Goal: Information Seeking & Learning: Learn about a topic

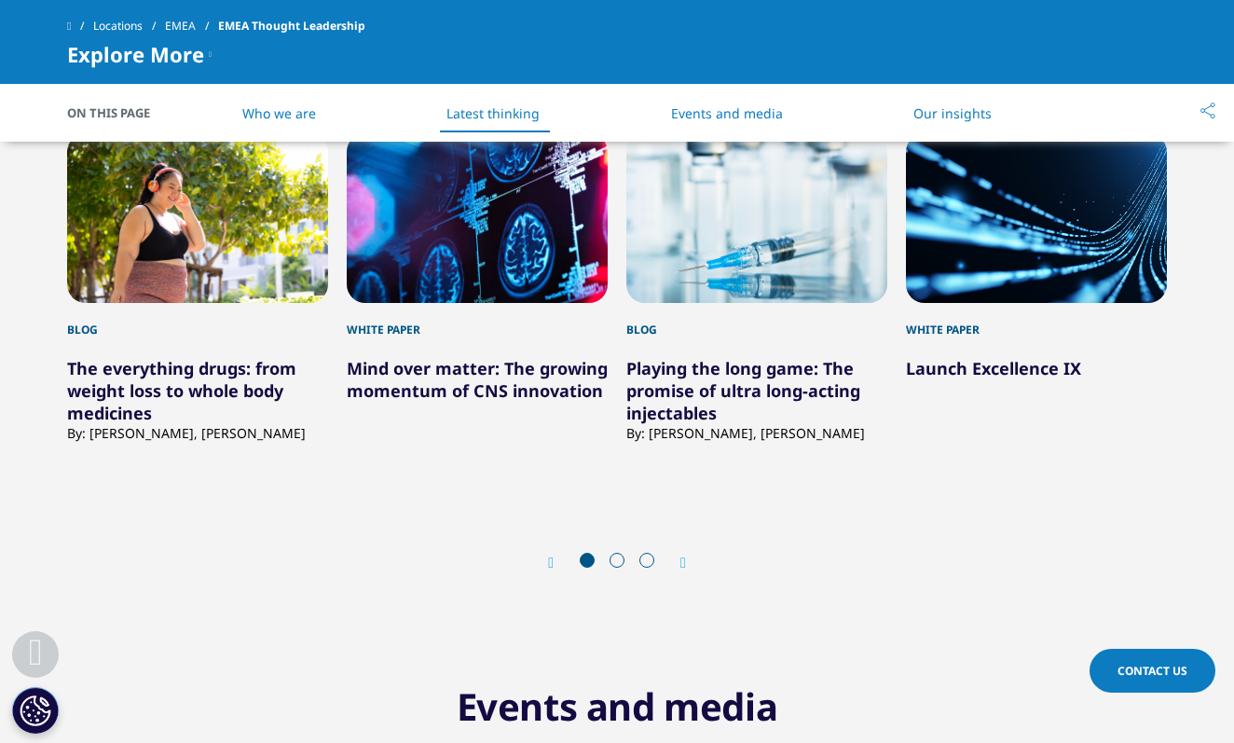
scroll to position [1094, 0]
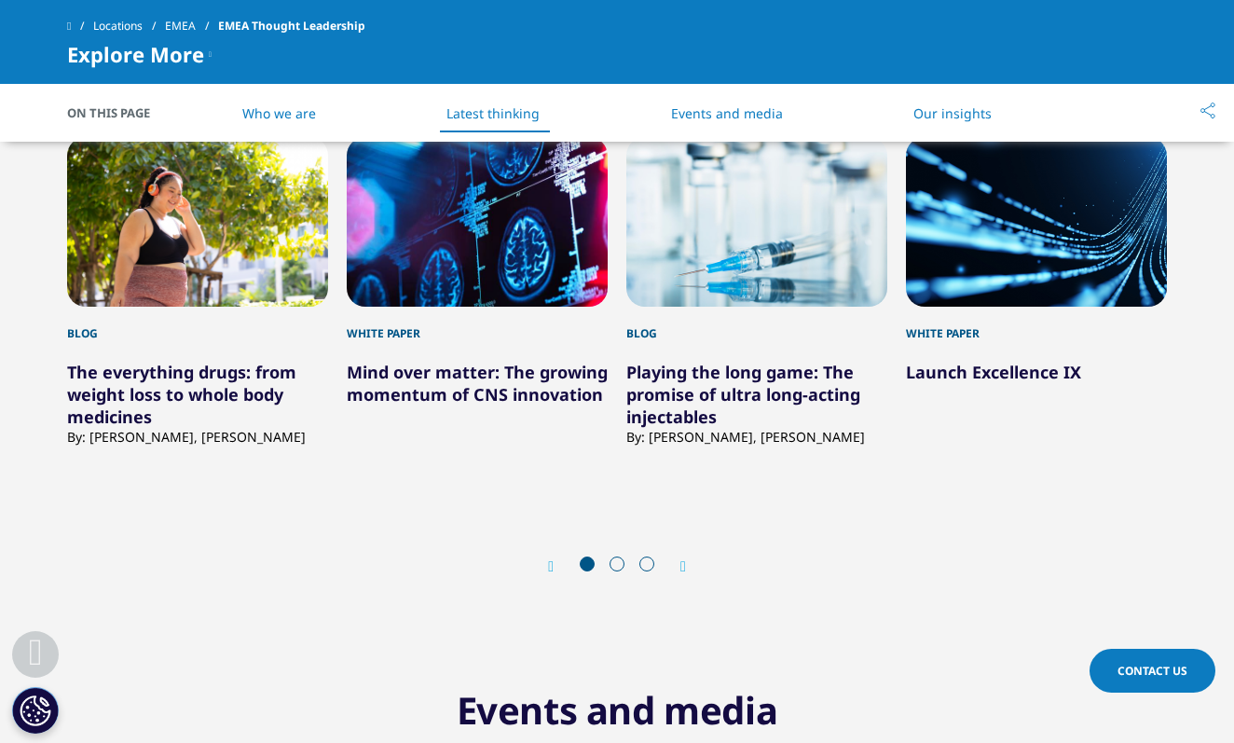
click at [154, 385] on link "The everything drugs: from weight loss to whole body medicines" at bounding box center [181, 394] width 229 height 67
click at [128, 376] on link "The everything drugs: from weight loss to whole body medicines" at bounding box center [181, 394] width 229 height 67
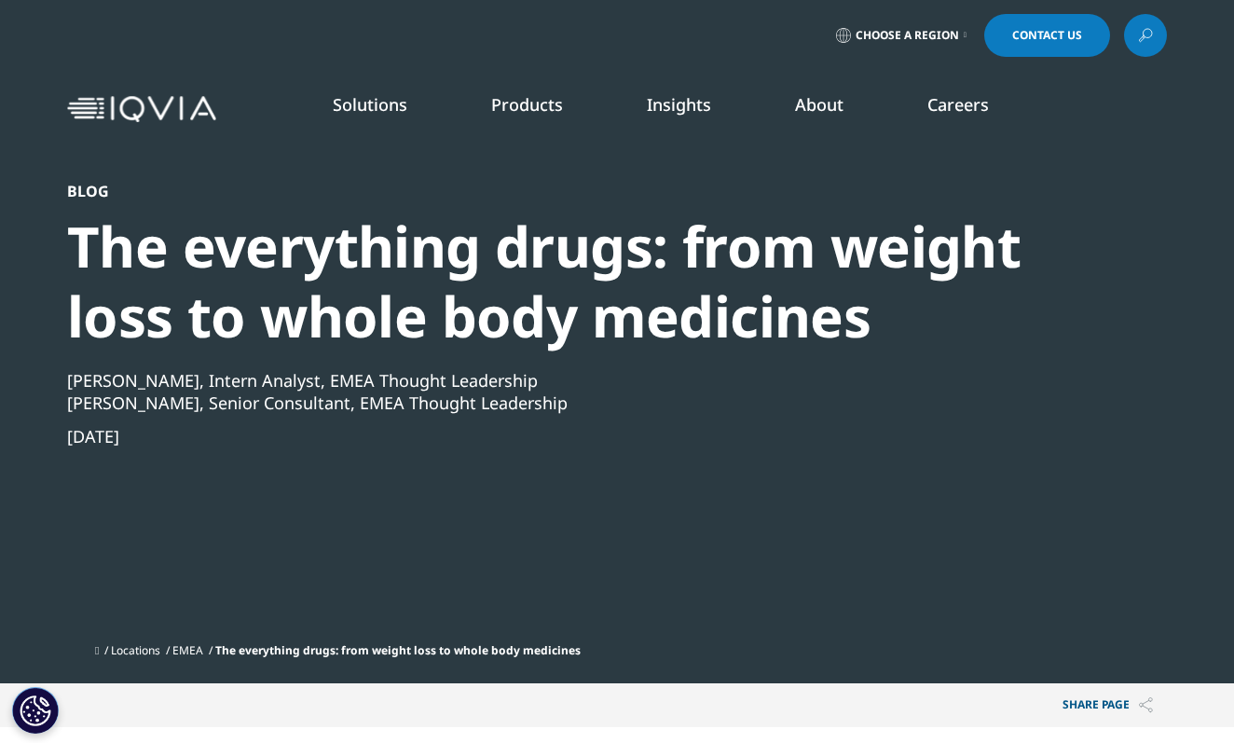
click at [114, 333] on link "Clinical Trial Payments" at bounding box center [178, 337] width 283 height 21
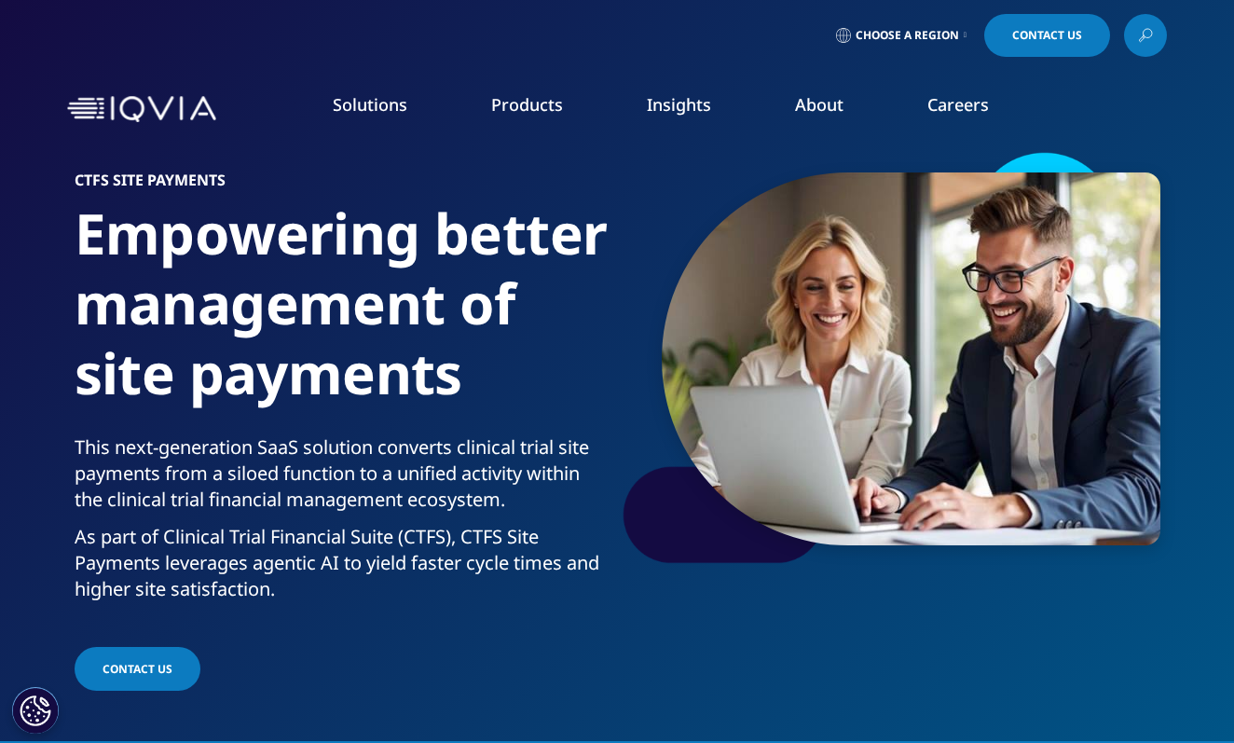
click at [360, 410] on link "MedTech" at bounding box center [473, 413] width 287 height 21
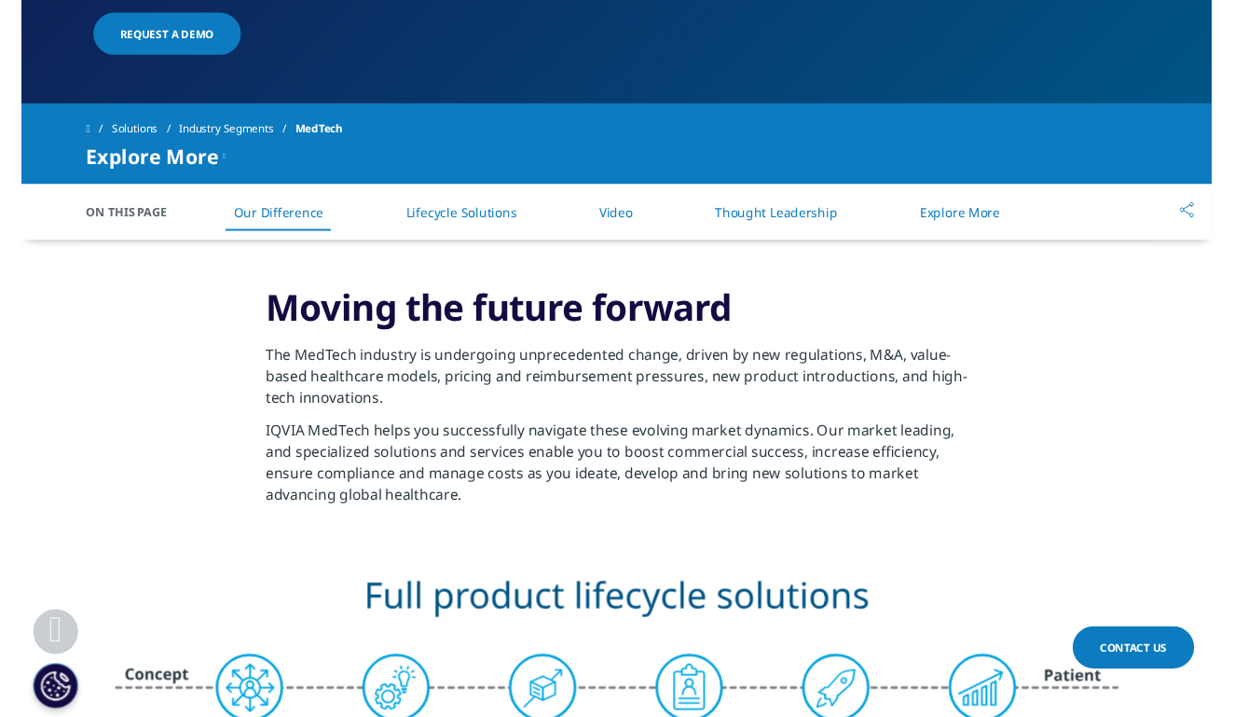
scroll to position [599, 0]
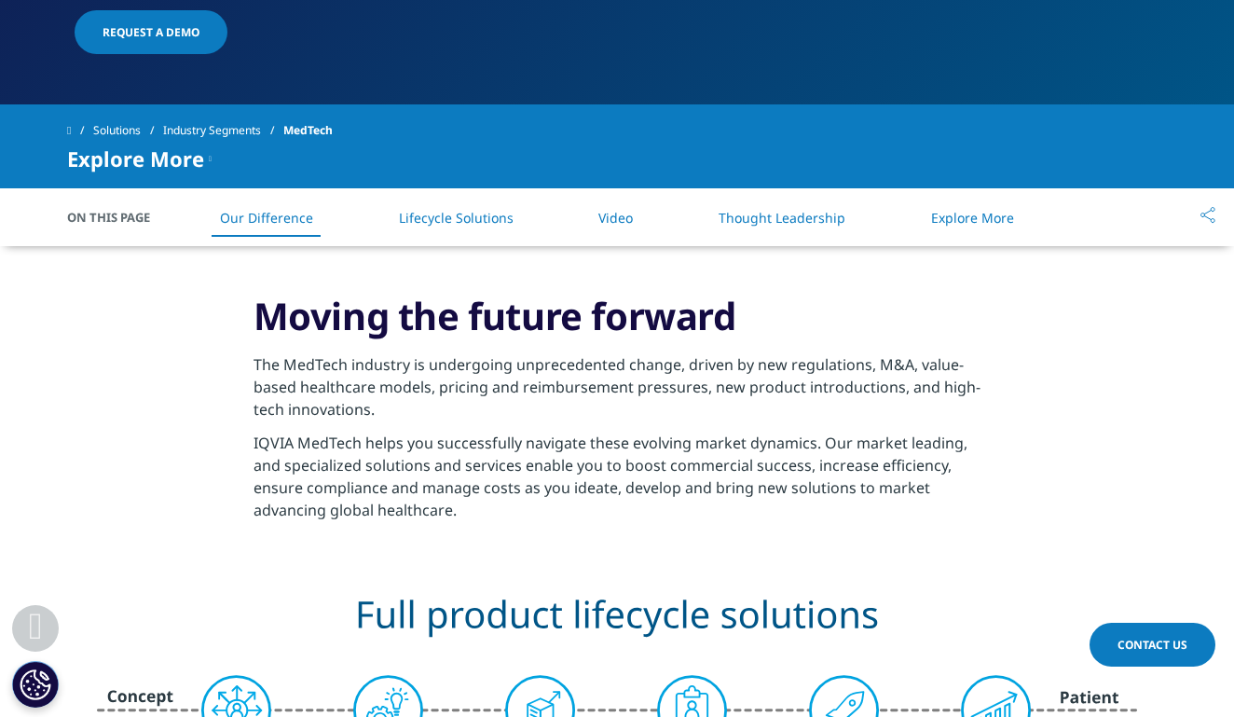
click at [472, 217] on link "Lifecycle Solutions" at bounding box center [456, 218] width 115 height 18
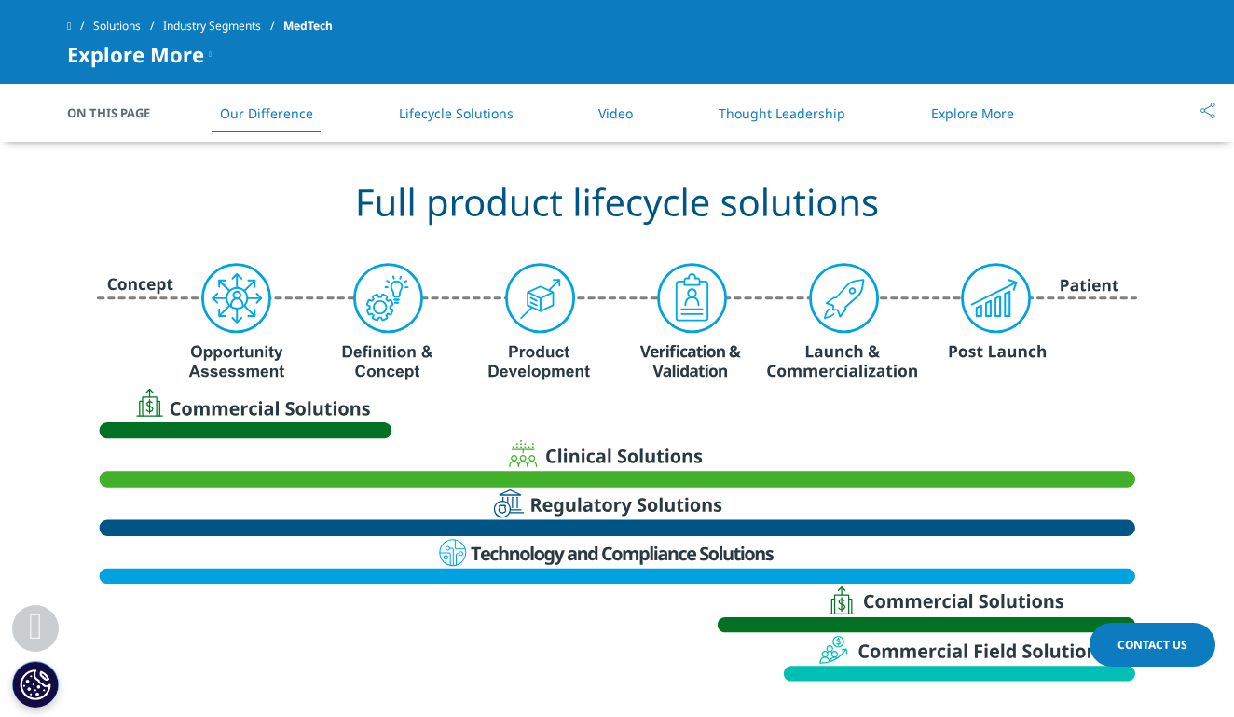
scroll to position [858, 0]
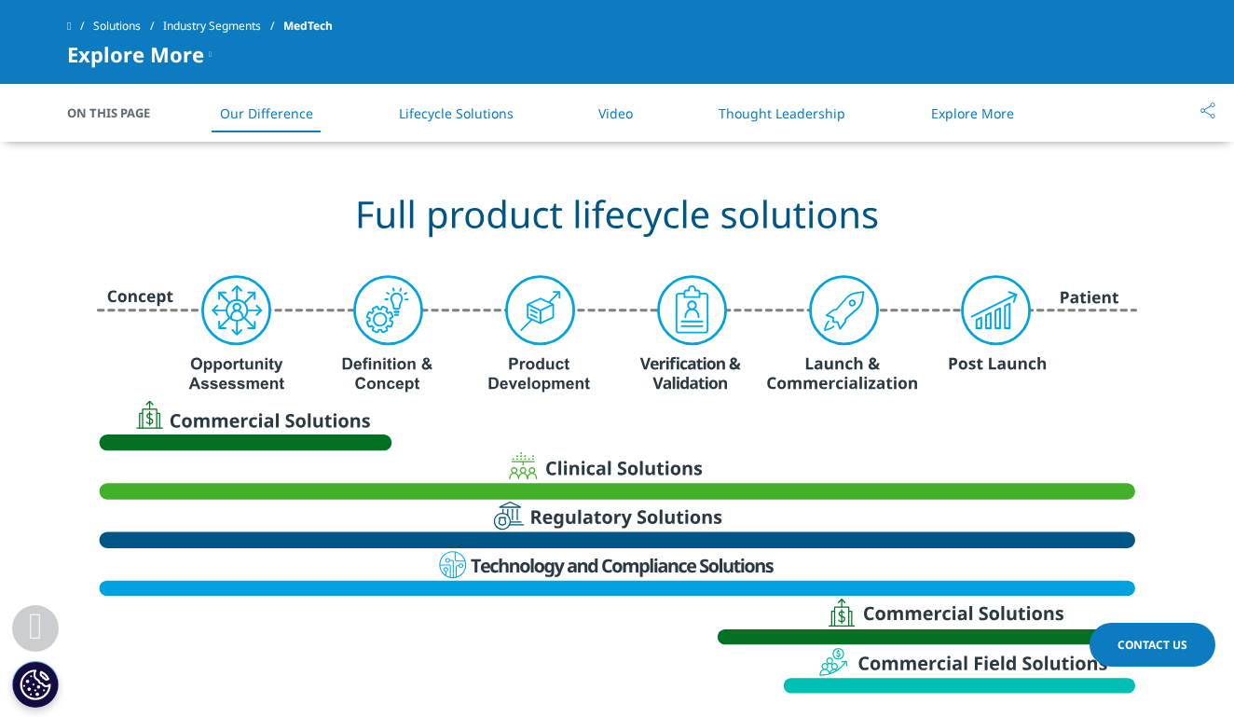
click at [616, 117] on link "Video" at bounding box center [615, 113] width 34 height 18
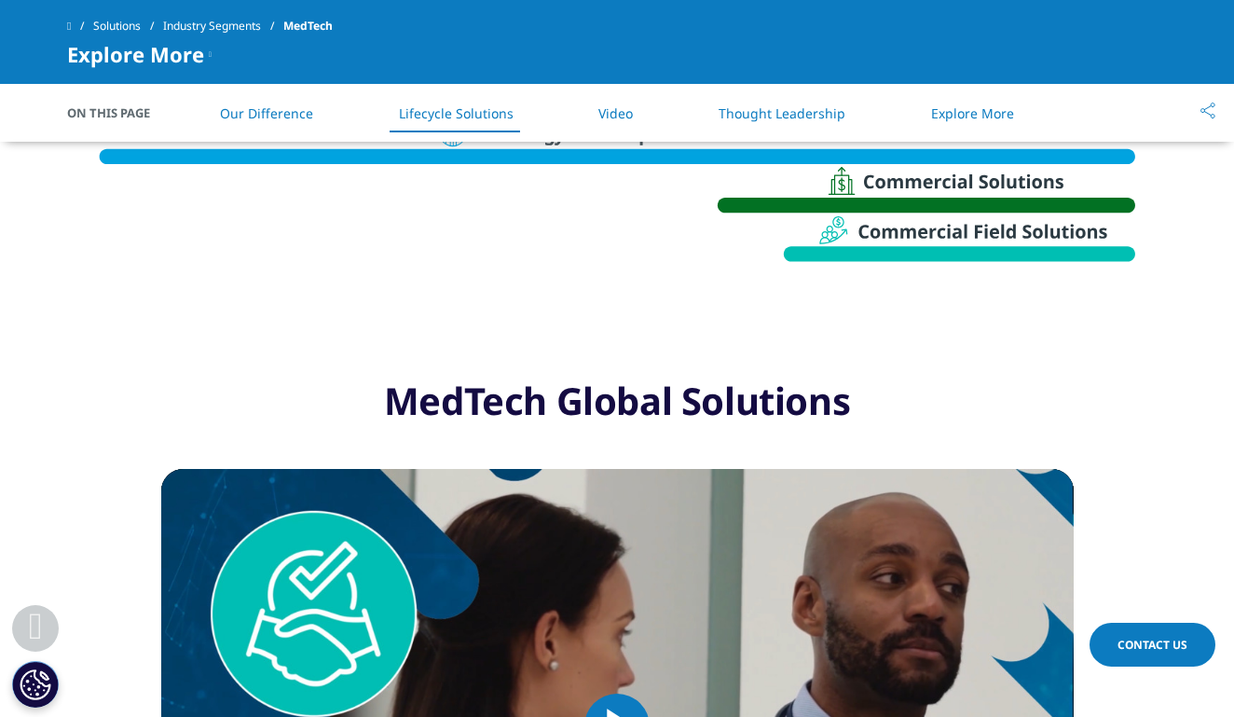
scroll to position [1239, 0]
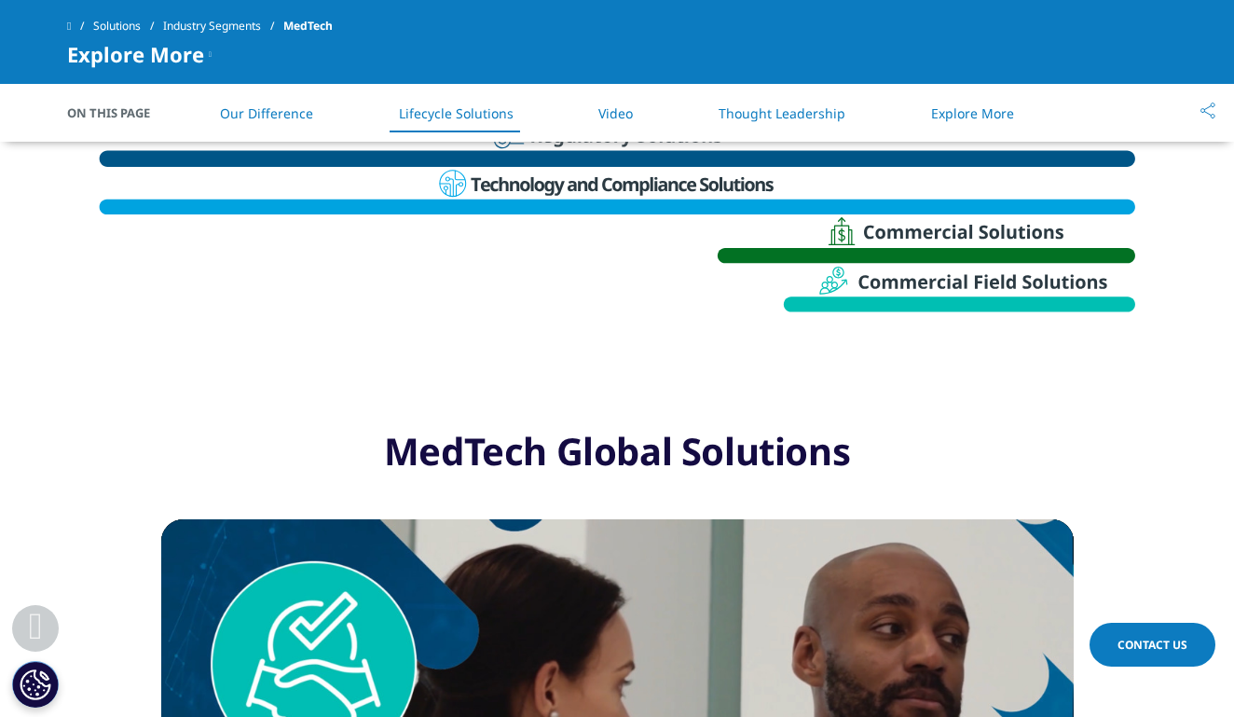
click at [783, 113] on link "Thought Leadership" at bounding box center [782, 113] width 127 height 18
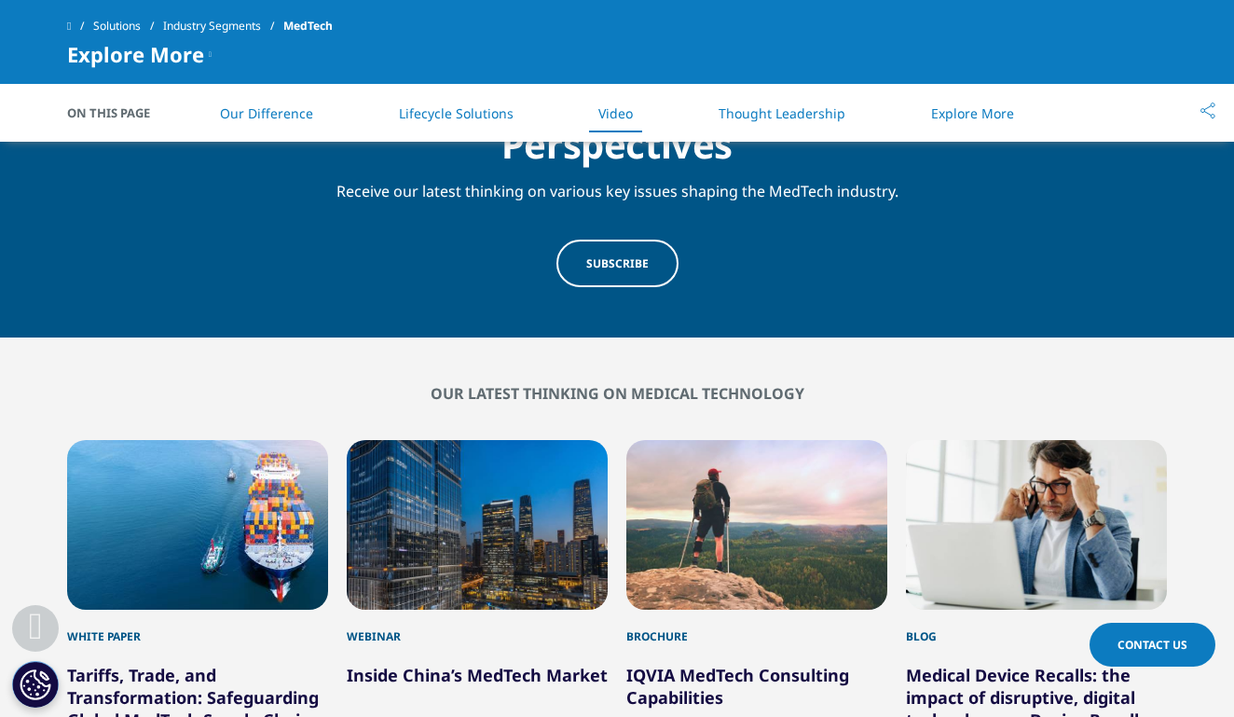
scroll to position [2274, 0]
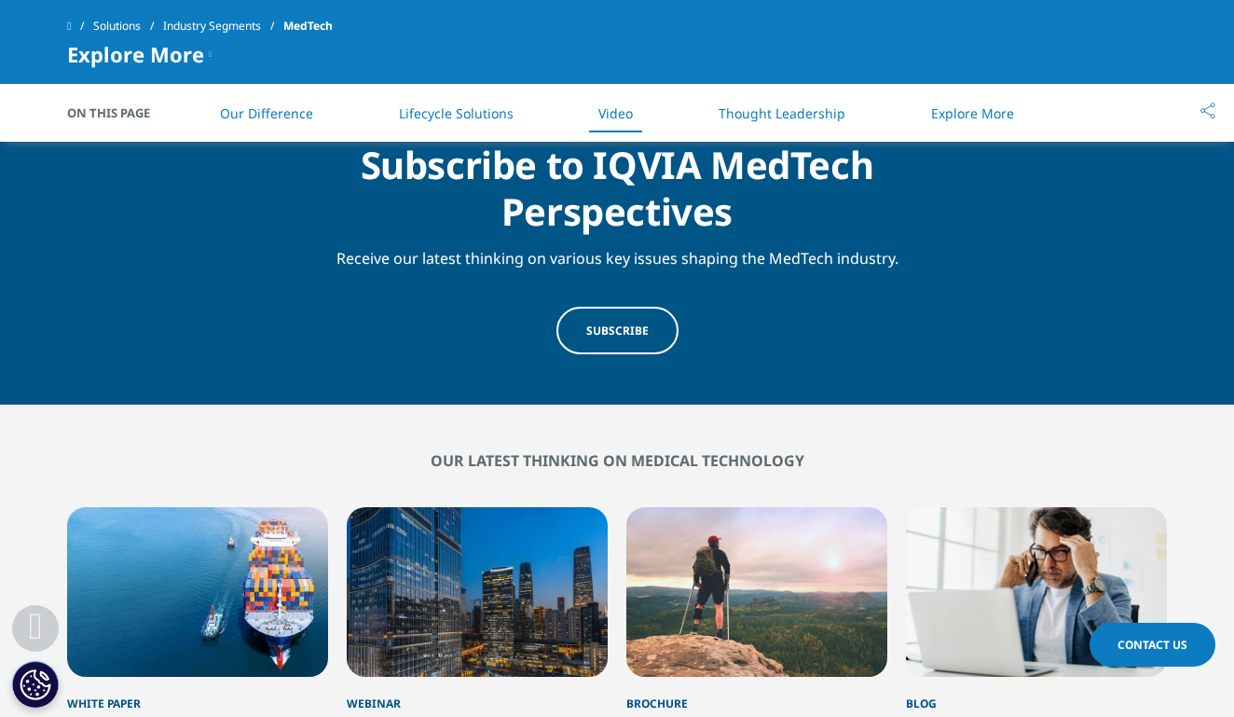
click at [800, 107] on link "Thought Leadership" at bounding box center [782, 113] width 127 height 18
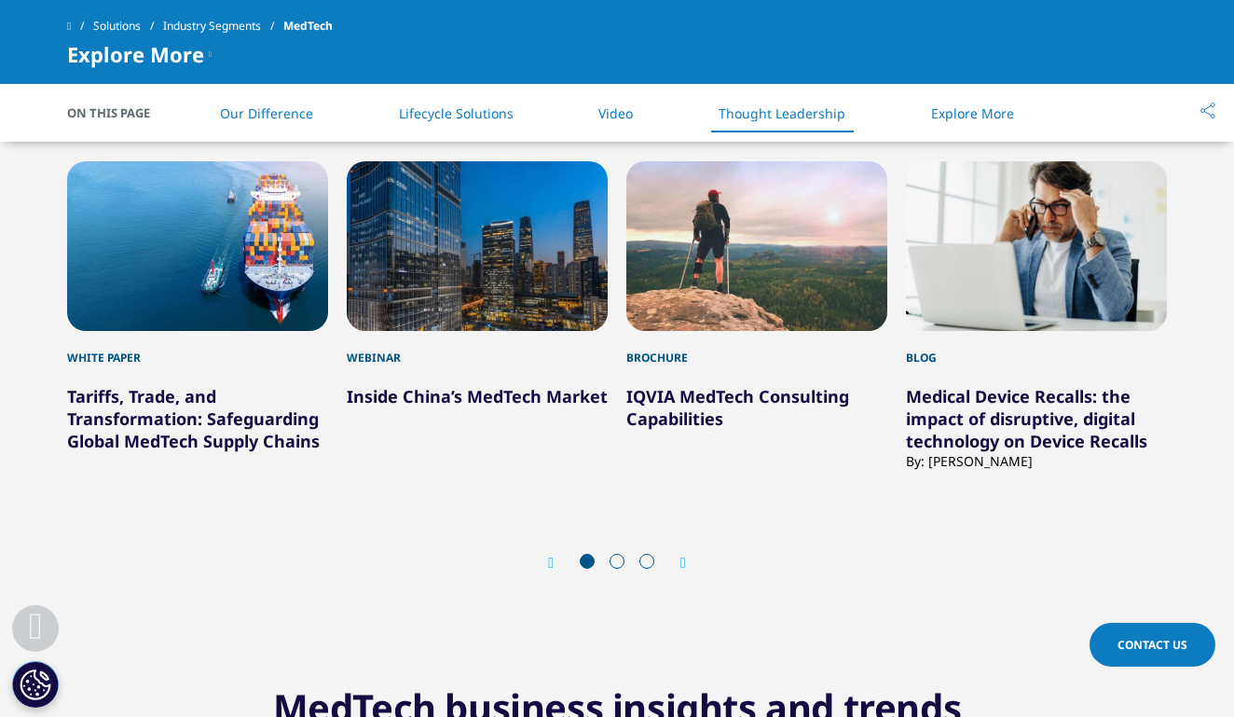
scroll to position [2620, 0]
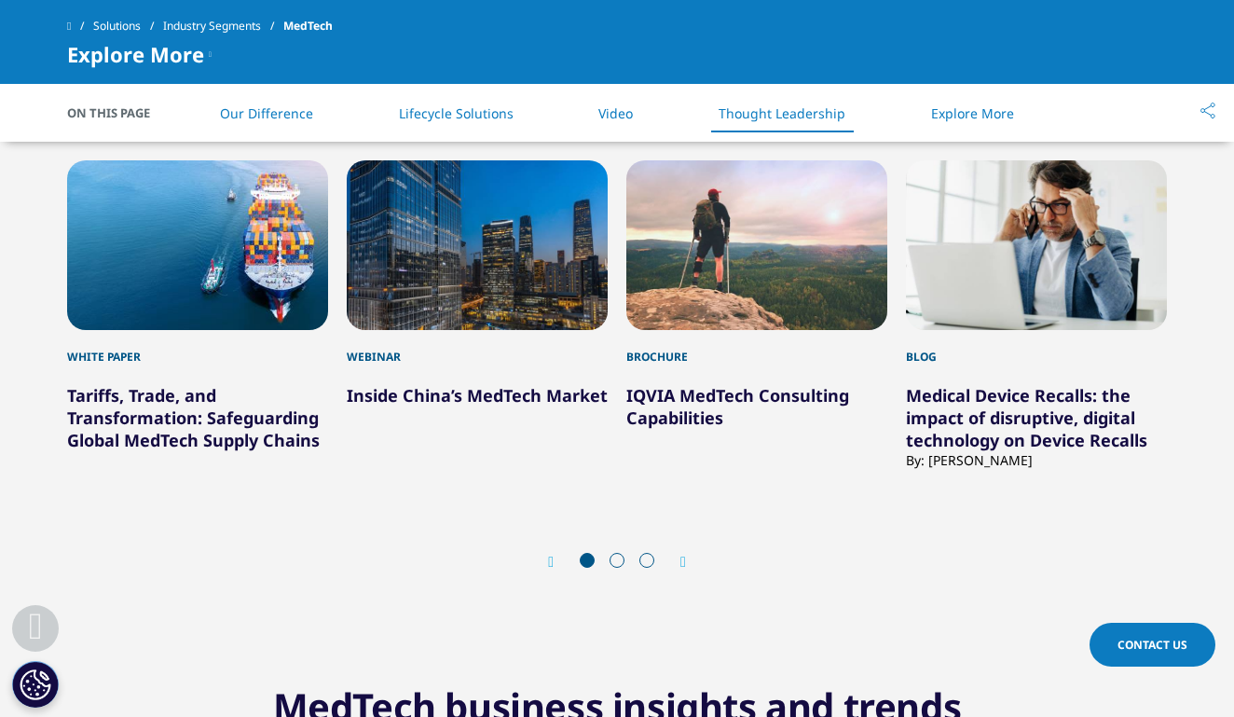
click at [969, 105] on link "Explore More" at bounding box center [972, 113] width 83 height 18
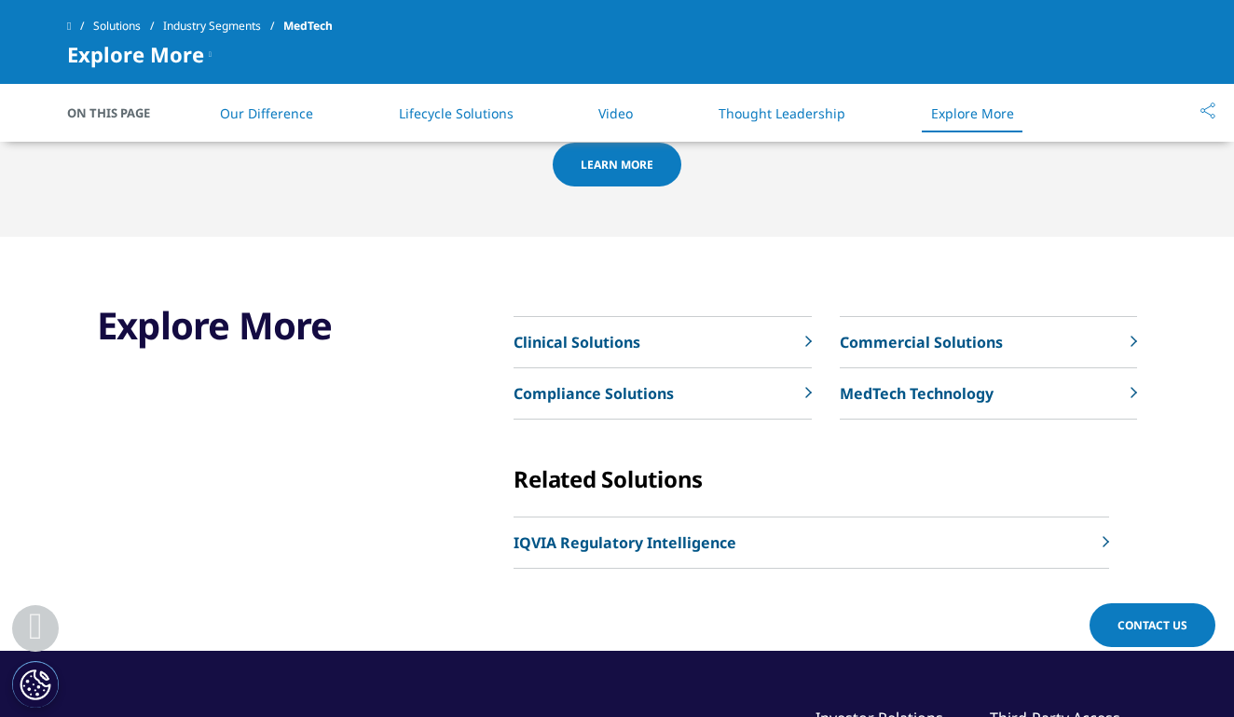
scroll to position [3323, 0]
